Goal: Transaction & Acquisition: Book appointment/travel/reservation

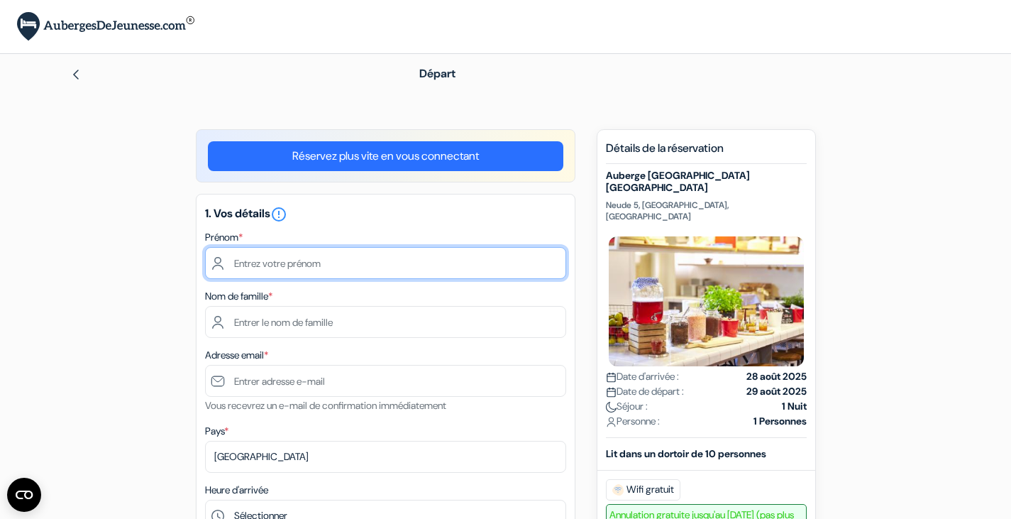
click at [374, 264] on input "text" at bounding box center [385, 263] width 361 height 32
type input "Denise"
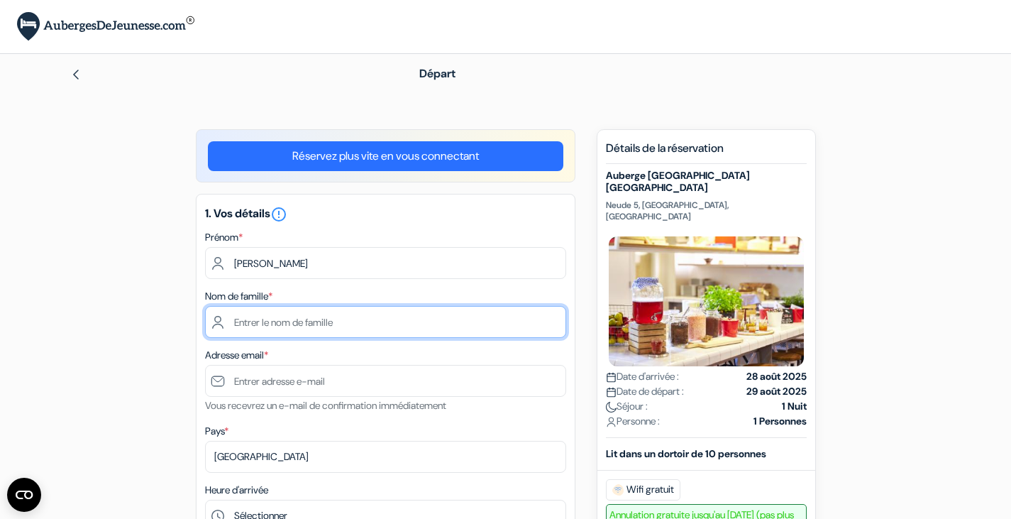
type input "Ahrens-Guinet"
type input "[EMAIL_ADDRESS][DOMAIN_NAME]"
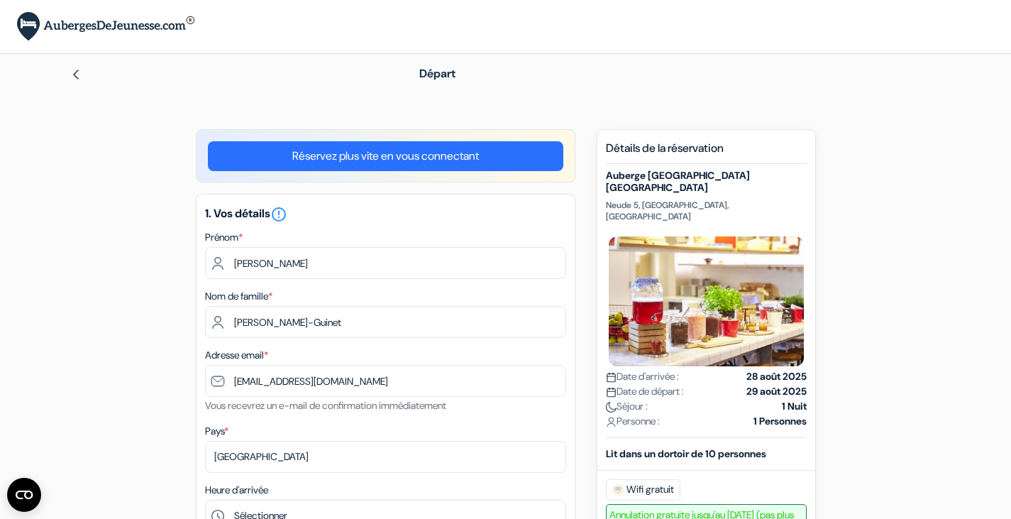
type input "+33662293929"
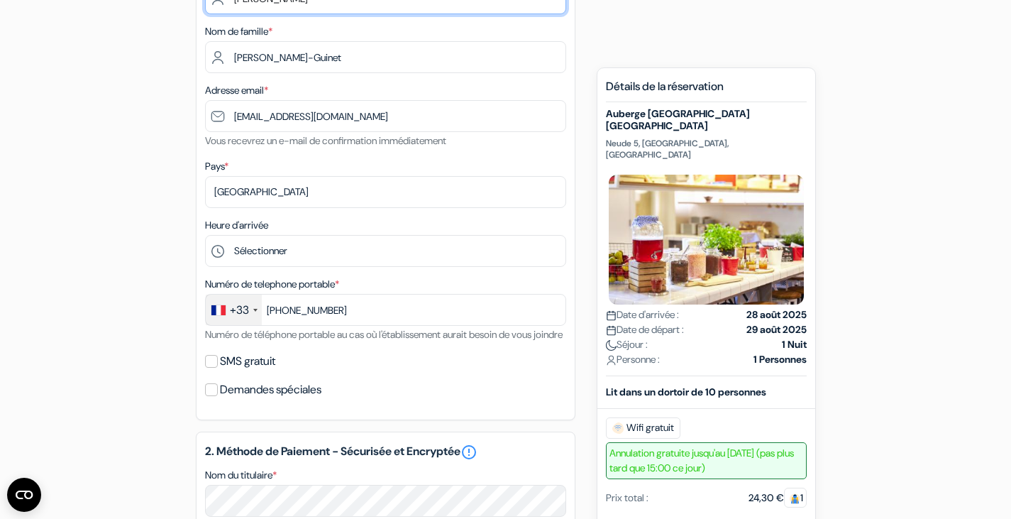
scroll to position [266, 0]
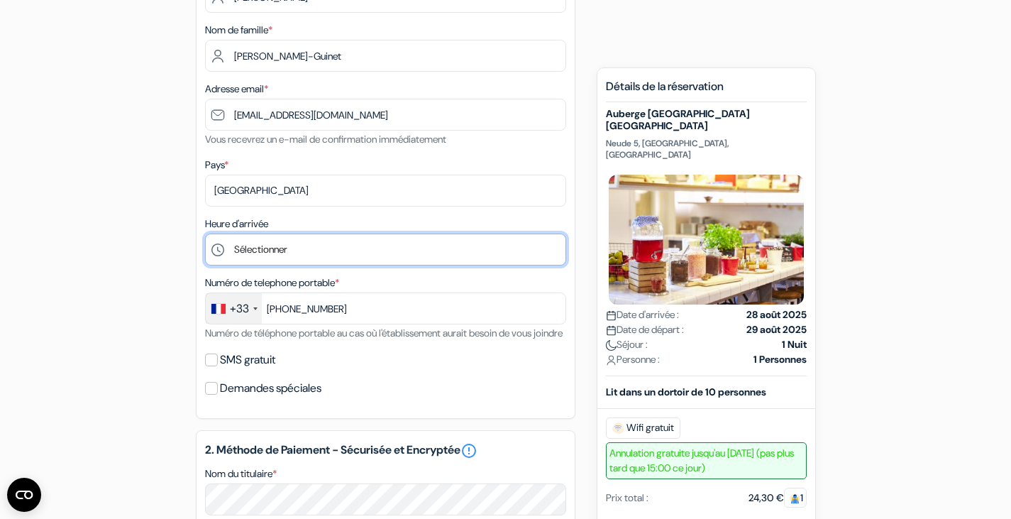
click at [315, 258] on select "Sélectionner 1:00 2:00 3:00 4:00 5:00 6:00 7:00 8:00 9:00 10:00 11:00 12:00 13:…" at bounding box center [385, 249] width 361 height 32
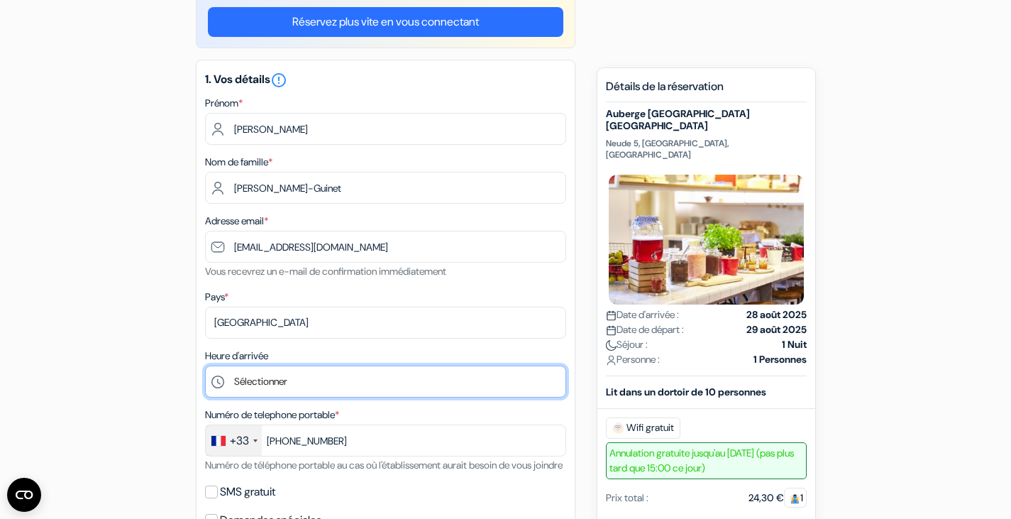
scroll to position [133, 0]
click at [254, 391] on select "Sélectionner 1:00 2:00 3:00 4:00 5:00 6:00 7:00 8:00 9:00 10:00 11:00 12:00 13:…" at bounding box center [385, 382] width 361 height 32
select select "10"
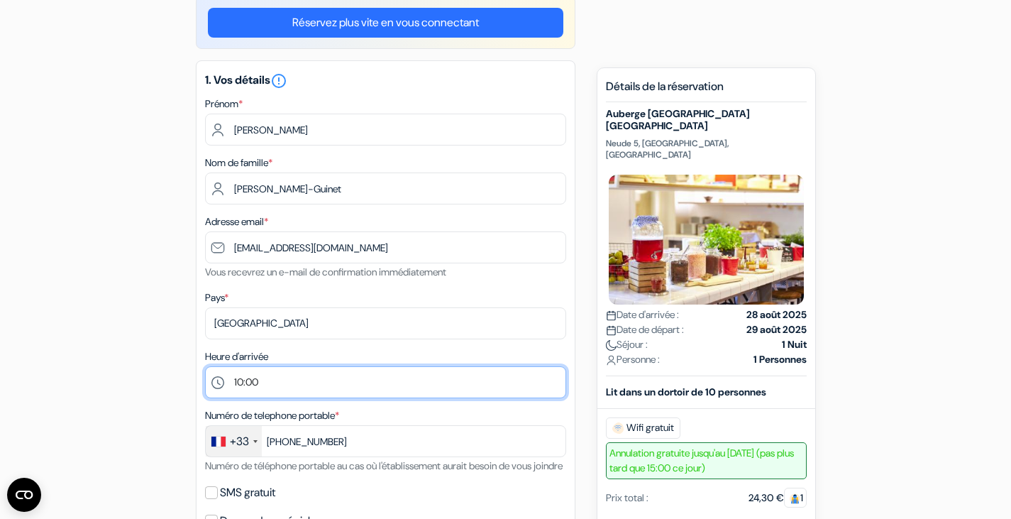
click at [205, 368] on select "Sélectionner 1:00 2:00 3:00 4:00 5:00 6:00 7:00 8:00 9:00 10:00 11:00 12:00 13:…" at bounding box center [385, 382] width 361 height 32
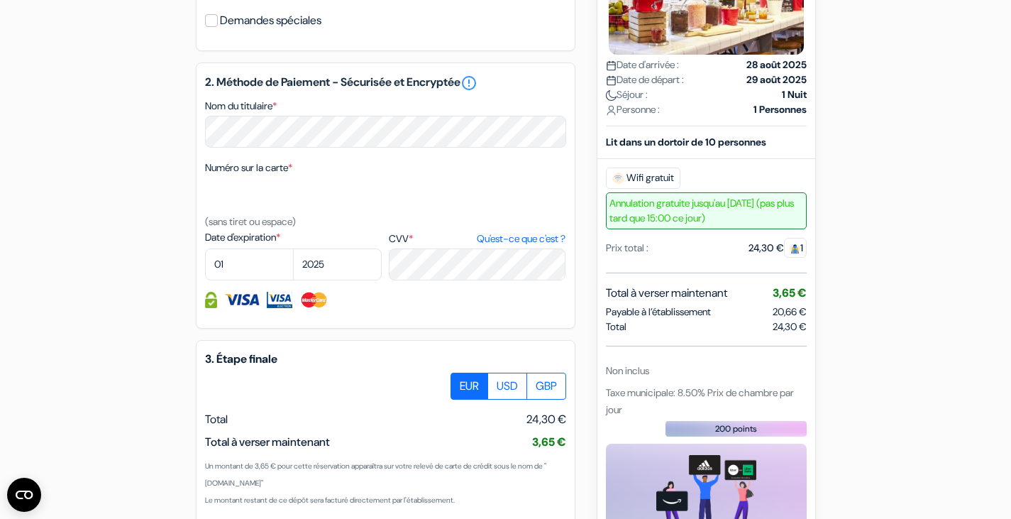
scroll to position [634, 0]
click at [226, 304] on div "2. Méthode de Paiement - Sécurisée et Encryptée error_outline Nom du titulaire …" at bounding box center [386, 195] width 380 height 266
click at [229, 279] on select "01 02 03 04 05 06 07 08 09 10 11 12" at bounding box center [249, 264] width 89 height 32
select select "09"
click at [205, 268] on select "01 02 03 04 05 06 07 08 09 10 11 12" at bounding box center [249, 264] width 89 height 32
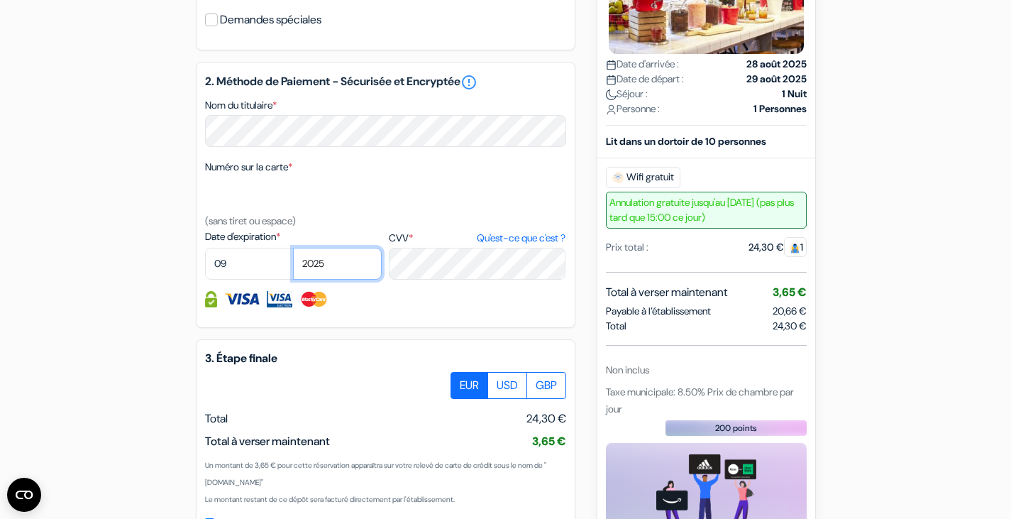
click at [304, 280] on select "2025 2026 2027 2028 2029 2030 2031 2032 2033 2034 2035 2036 2037 2038 2039 2040…" at bounding box center [337, 264] width 89 height 32
select select "2026"
click at [293, 268] on select "2025 2026 2027 2028 2029 2030 2031 2032 2033 2034 2035 2036 2037 2038 2039 2040…" at bounding box center [337, 264] width 89 height 32
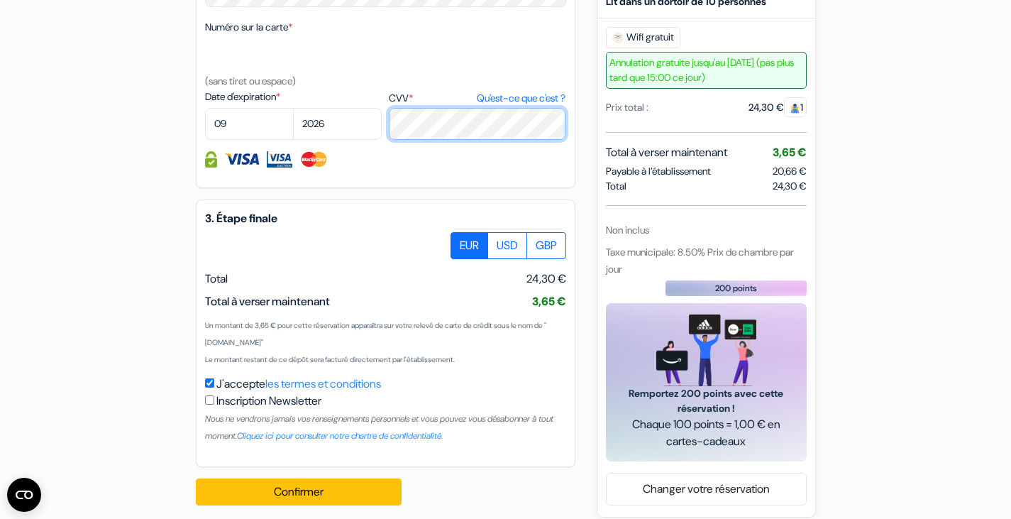
scroll to position [806, 0]
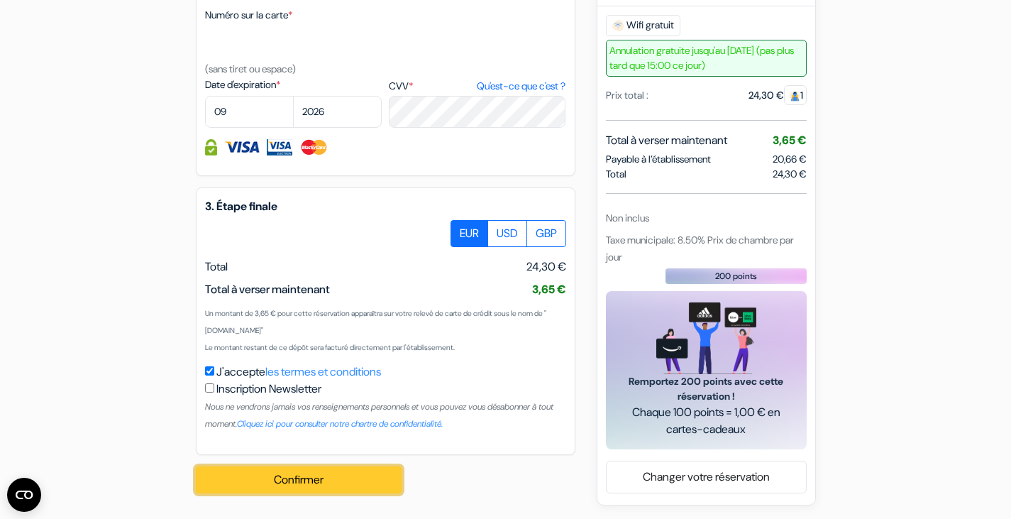
click at [275, 486] on button "Confirmer Loading..." at bounding box center [299, 479] width 206 height 27
